Goal: Task Accomplishment & Management: Use online tool/utility

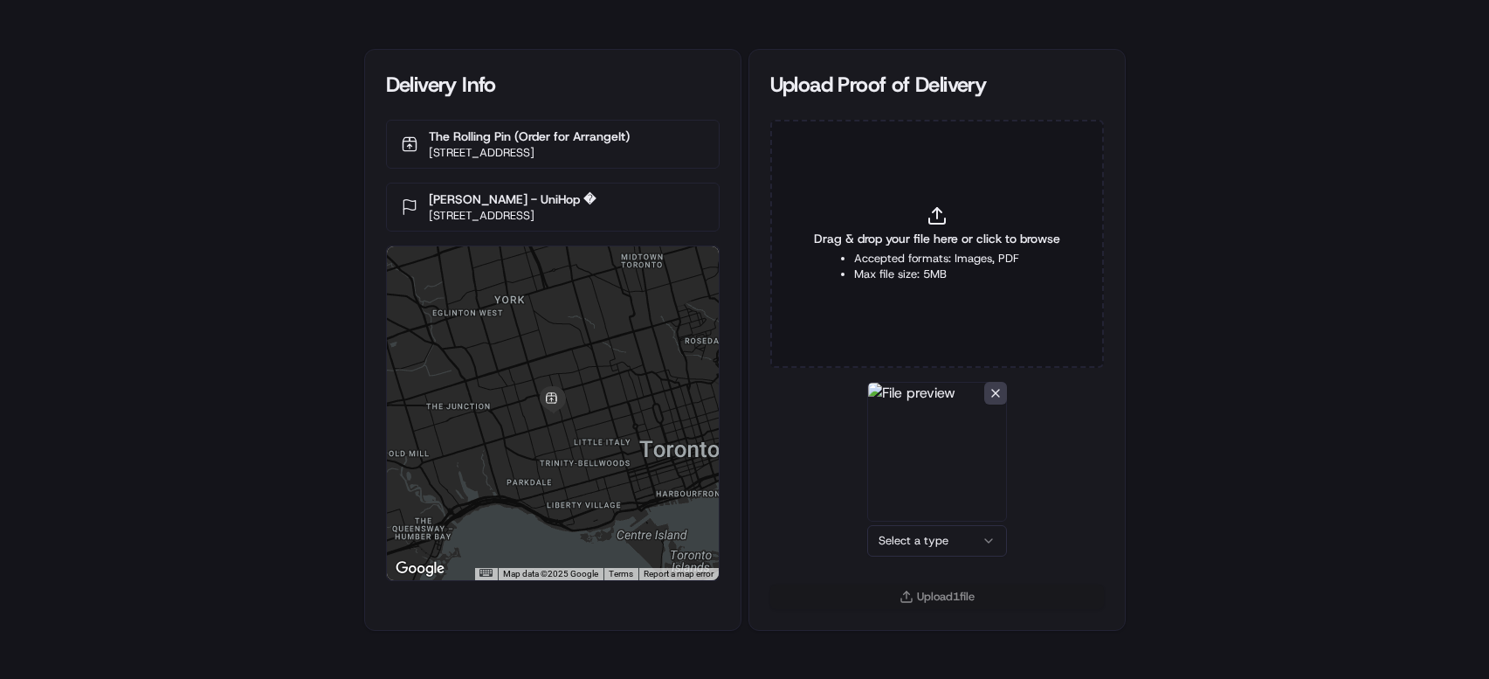
click at [946, 543] on html "Delivery Info The Rolling Pin (Order for ArrangeIt) 92 Shanly St, Toronto, ON M…" at bounding box center [744, 339] width 1489 height 679
click at [936, 584] on button "Upload 1 file" at bounding box center [938, 596] width 334 height 24
